Goal: Transaction & Acquisition: Purchase product/service

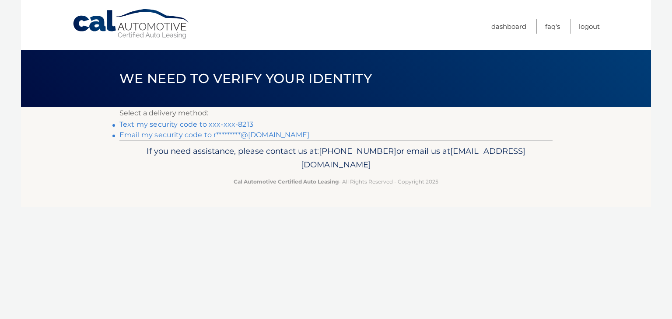
click at [221, 121] on link "Text my security code to xxx-xxx-8213" at bounding box center [186, 124] width 134 height 8
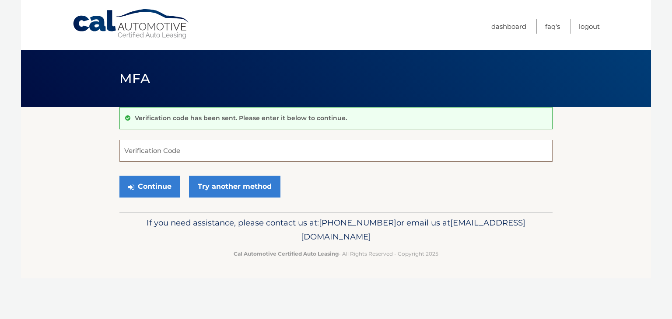
click at [182, 155] on input "Verification Code" at bounding box center [335, 151] width 433 height 22
click at [180, 155] on input "Verification Code" at bounding box center [335, 151] width 433 height 22
type input "318965"
click at [119, 176] on button "Continue" at bounding box center [149, 187] width 61 height 22
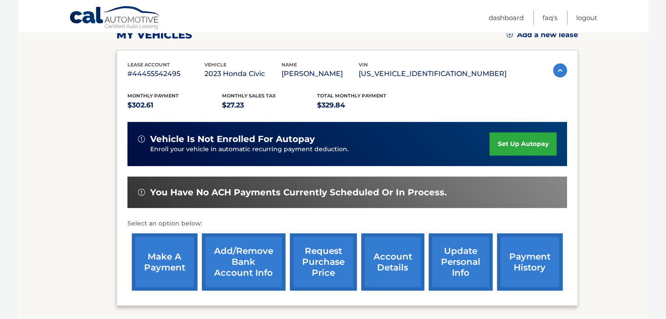
scroll to position [175, 0]
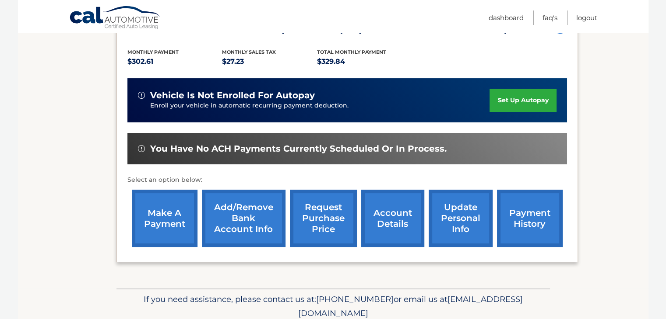
click at [169, 217] on link "make a payment" at bounding box center [165, 218] width 66 height 57
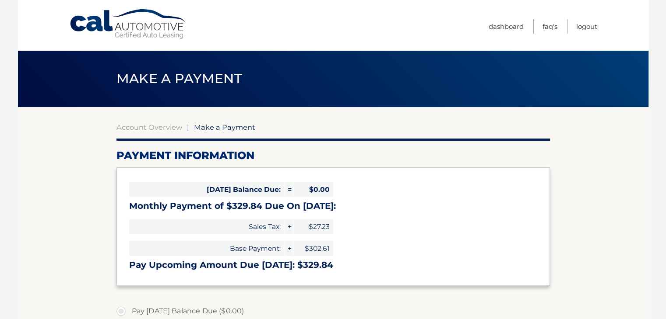
select select "MTlmMGIxMTMtZWQ2Yy00NjgyLTk2YjctMWI1YmY4OGUyYTM2"
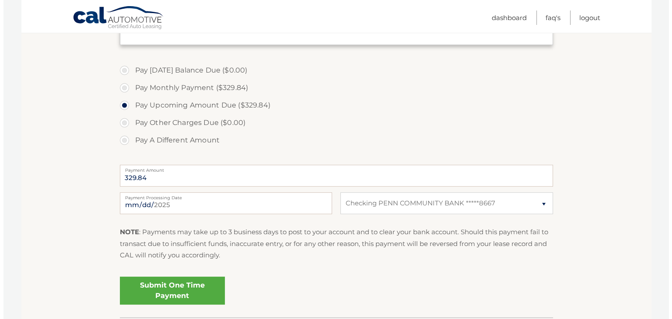
scroll to position [263, 0]
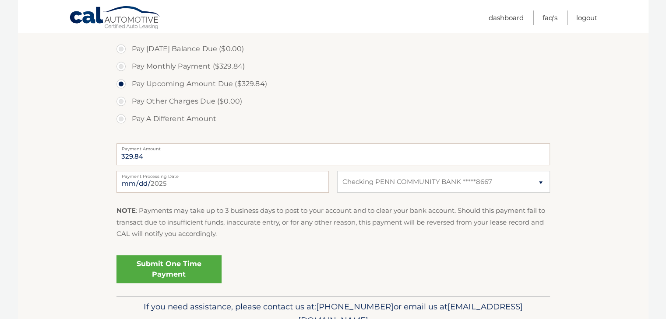
click at [154, 270] on link "Submit One Time Payment" at bounding box center [168, 270] width 105 height 28
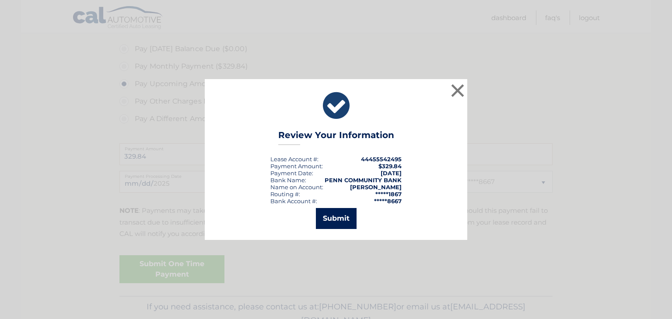
click at [336, 226] on button "Submit" at bounding box center [336, 218] width 41 height 21
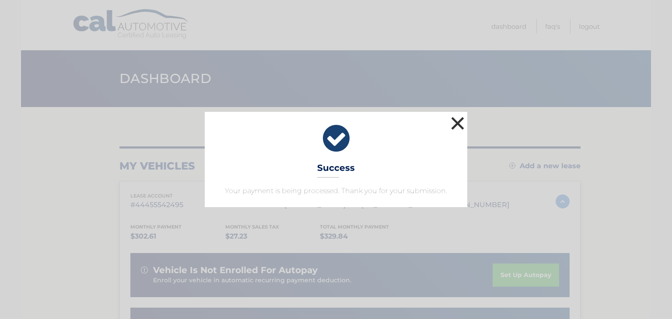
click at [453, 127] on button "×" at bounding box center [458, 124] width 18 height 18
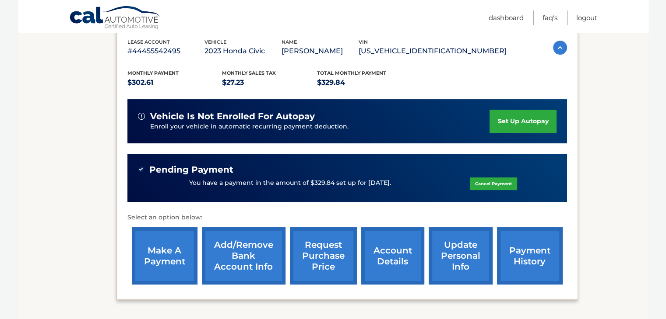
scroll to position [175, 0]
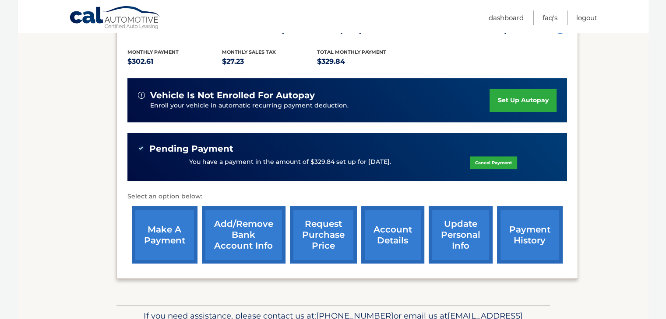
click at [388, 236] on link "account details" at bounding box center [392, 235] width 63 height 57
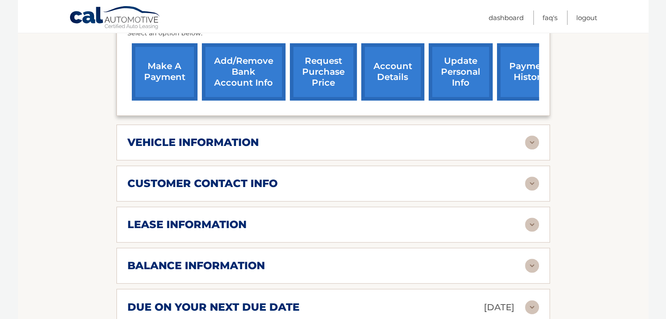
scroll to position [394, 0]
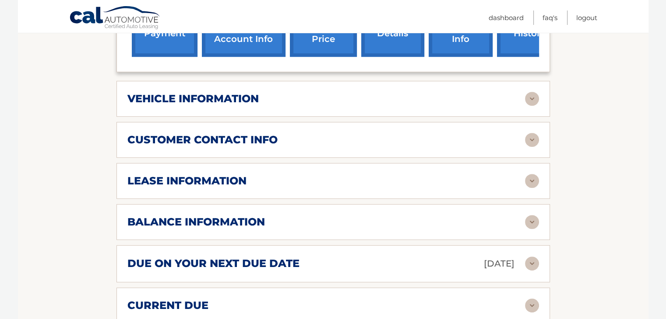
click at [284, 180] on div "lease information" at bounding box center [325, 181] width 397 height 13
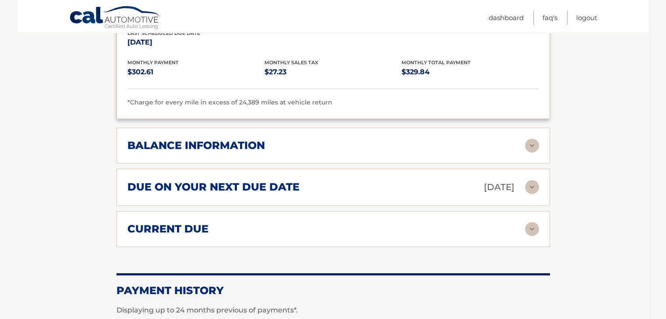
scroll to position [656, 0]
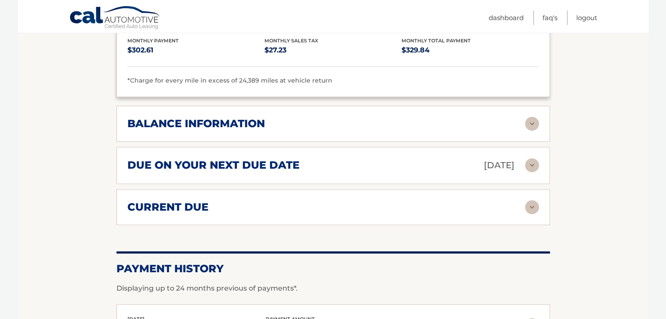
click at [282, 127] on div "balance information" at bounding box center [325, 123] width 397 height 13
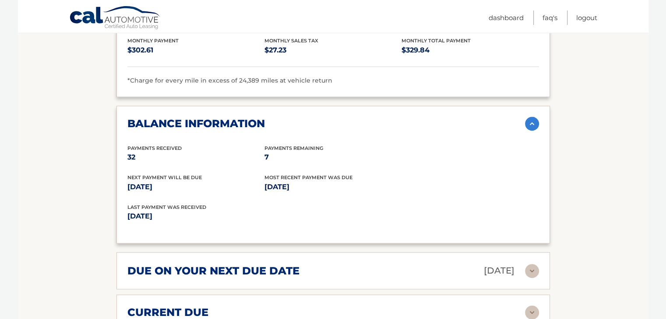
drag, startPoint x: 273, startPoint y: 152, endPoint x: 253, endPoint y: 153, distance: 19.7
click at [253, 153] on div "Payments Received 32 Payments Remaining 7" at bounding box center [332, 159] width 411 height 30
click at [205, 160] on p "32" at bounding box center [195, 157] width 137 height 12
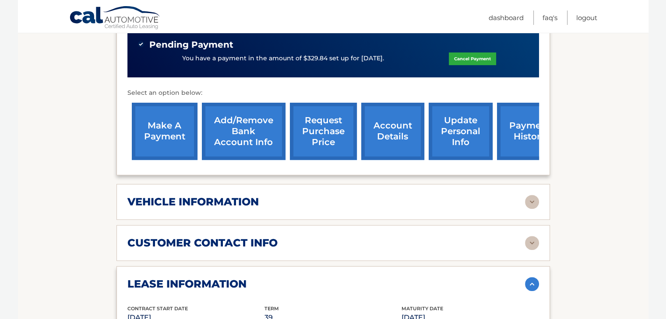
scroll to position [174, 0]
